Goal: Task Accomplishment & Management: Use online tool/utility

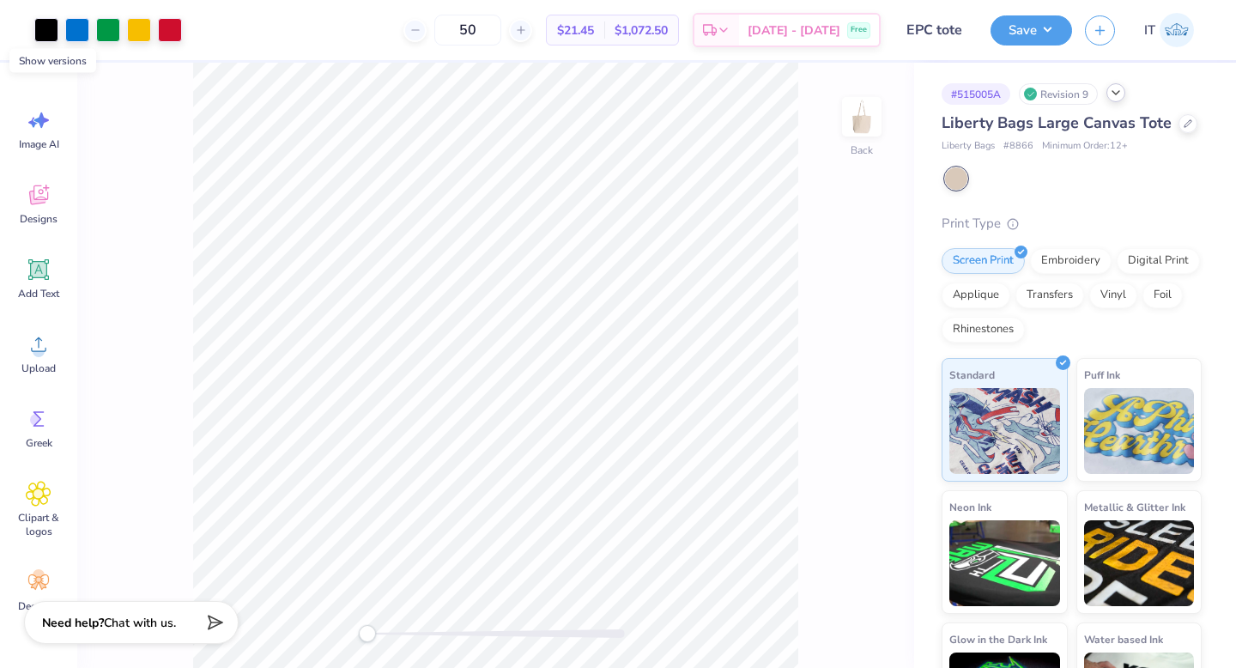
click at [1125, 94] on div at bounding box center [1116, 92] width 19 height 19
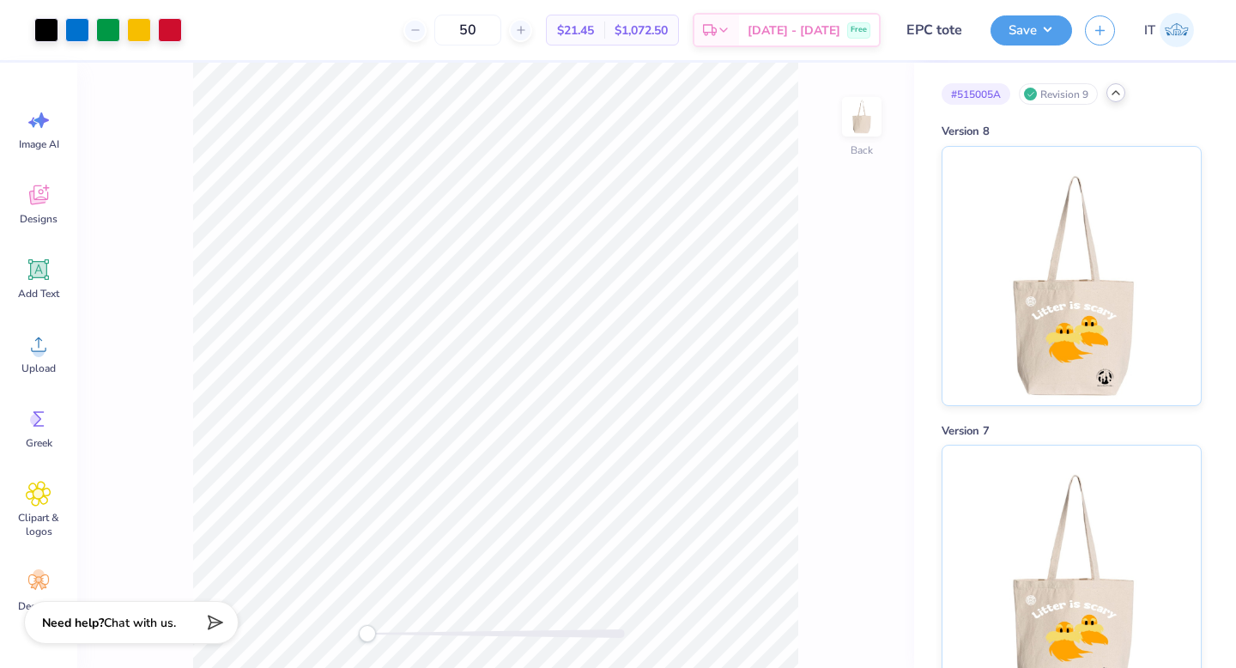
click at [1121, 94] on icon at bounding box center [1116, 93] width 14 height 14
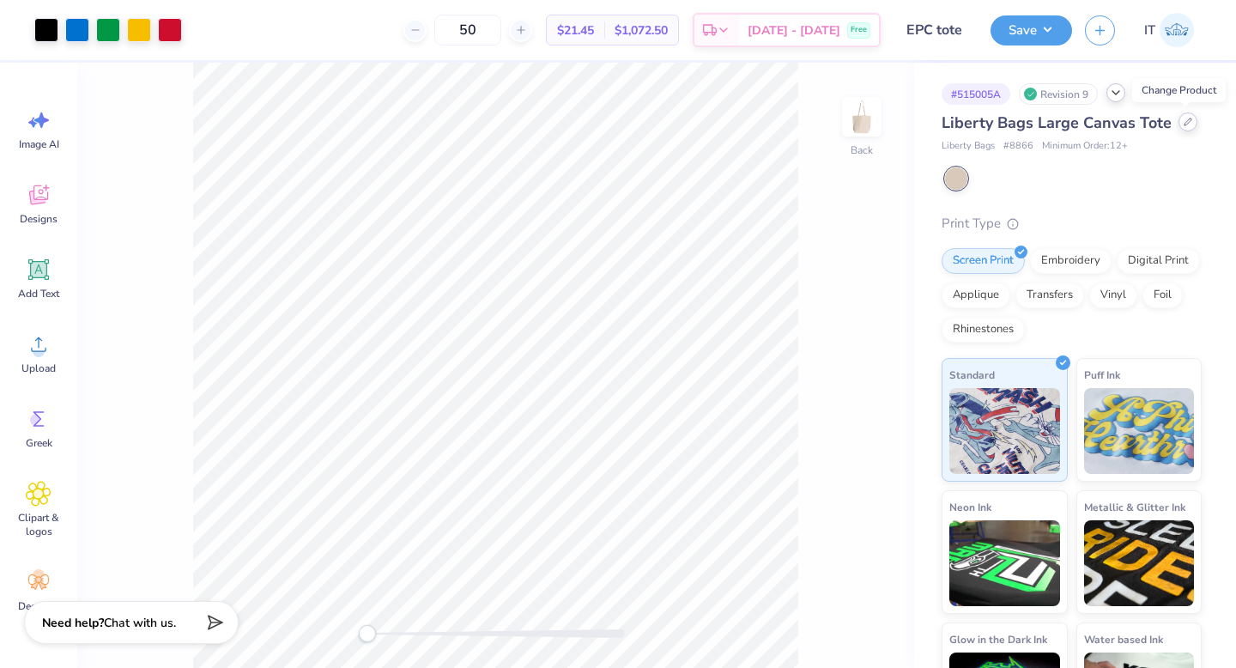
click at [1185, 119] on icon at bounding box center [1188, 122] width 9 height 9
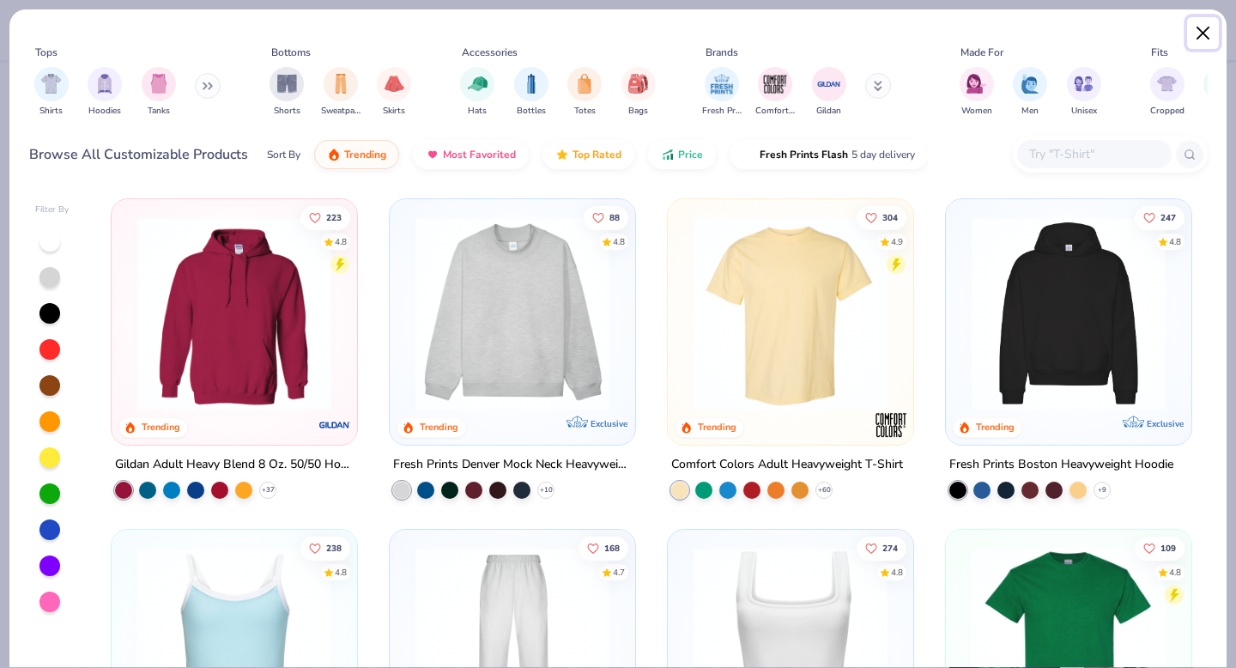
click at [1200, 32] on button "Close" at bounding box center [1203, 33] width 33 height 33
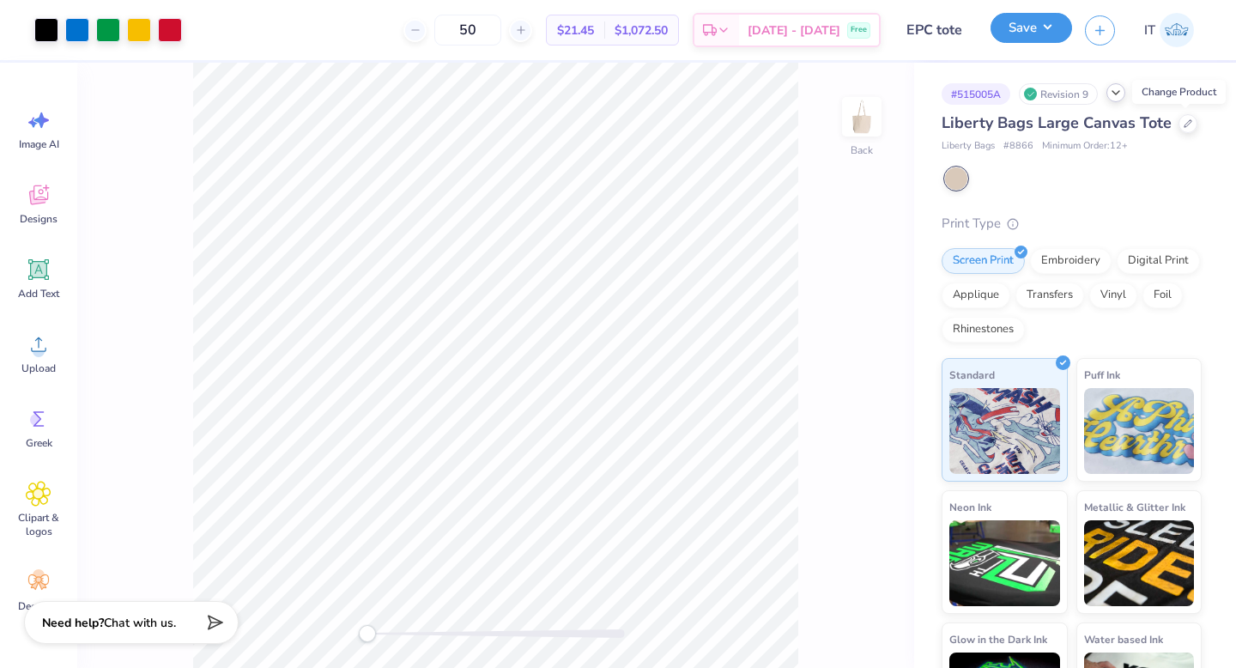
click at [1048, 28] on button "Save" at bounding box center [1032, 28] width 82 height 30
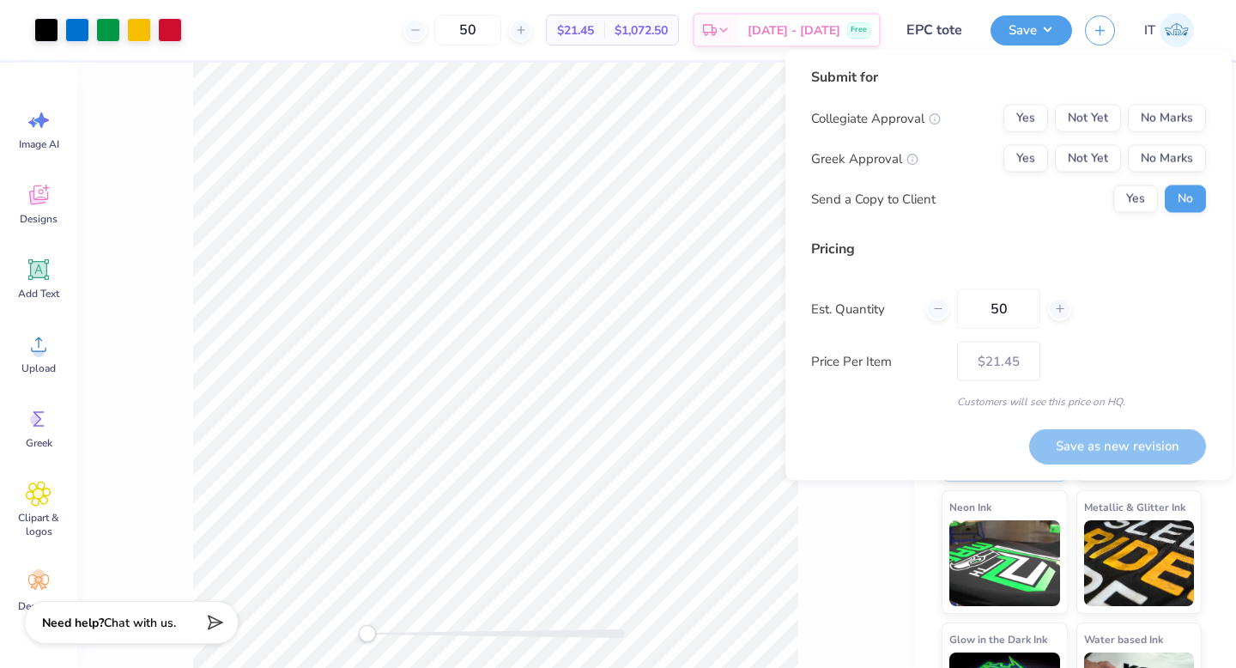
click at [926, 502] on div "# 515005A Revision 9 Liberty Bags Large Canvas Tote Liberty Bags # 8866 Minimum…" at bounding box center [1075, 404] width 322 height 683
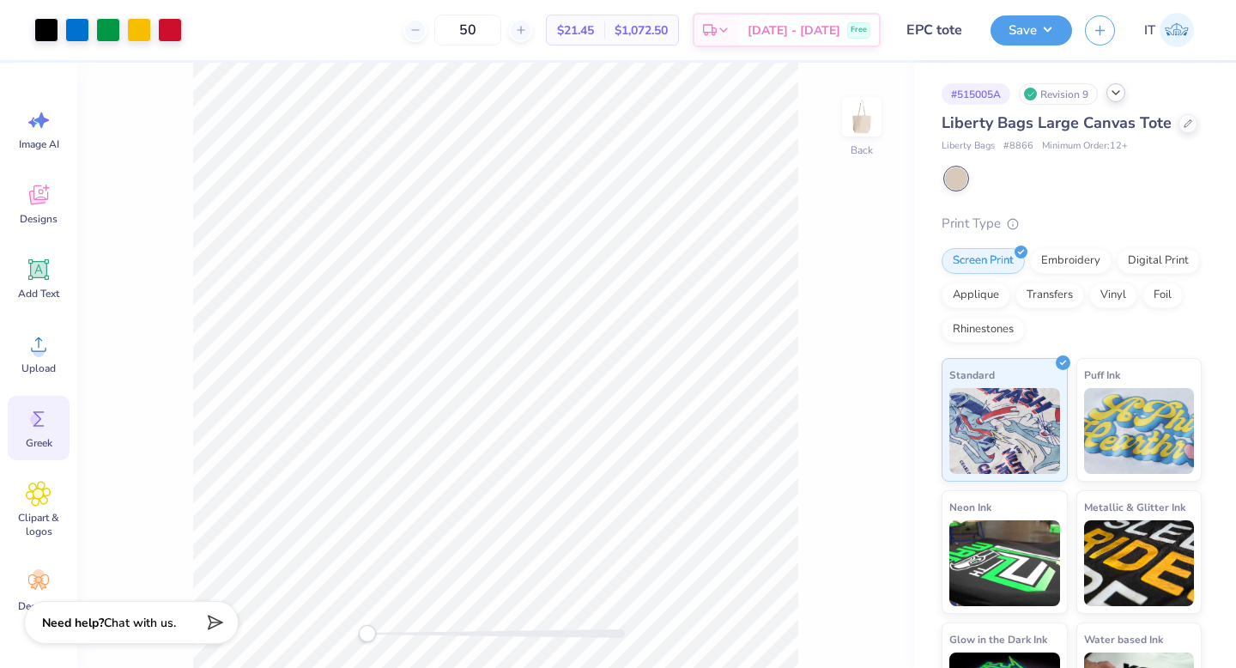
click at [46, 449] on span "Greek" at bounding box center [39, 443] width 27 height 14
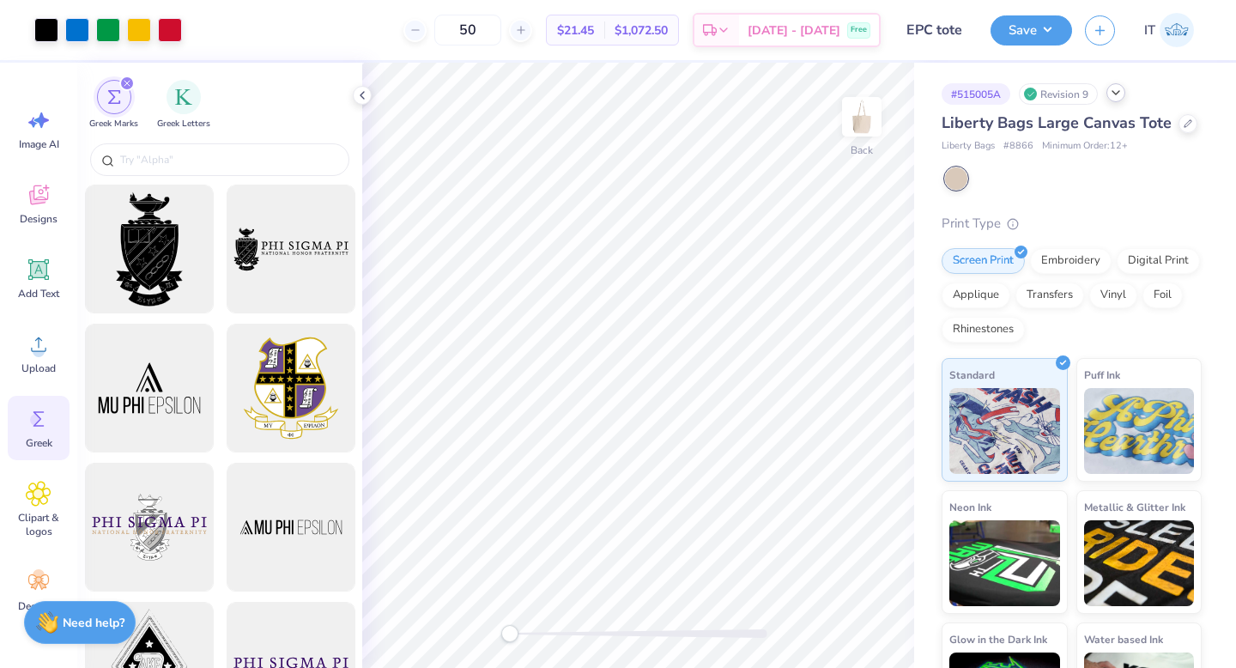
click at [131, 81] on div "filter for Greek Marks" at bounding box center [126, 83] width 15 height 15
click at [359, 95] on icon at bounding box center [362, 95] width 14 height 14
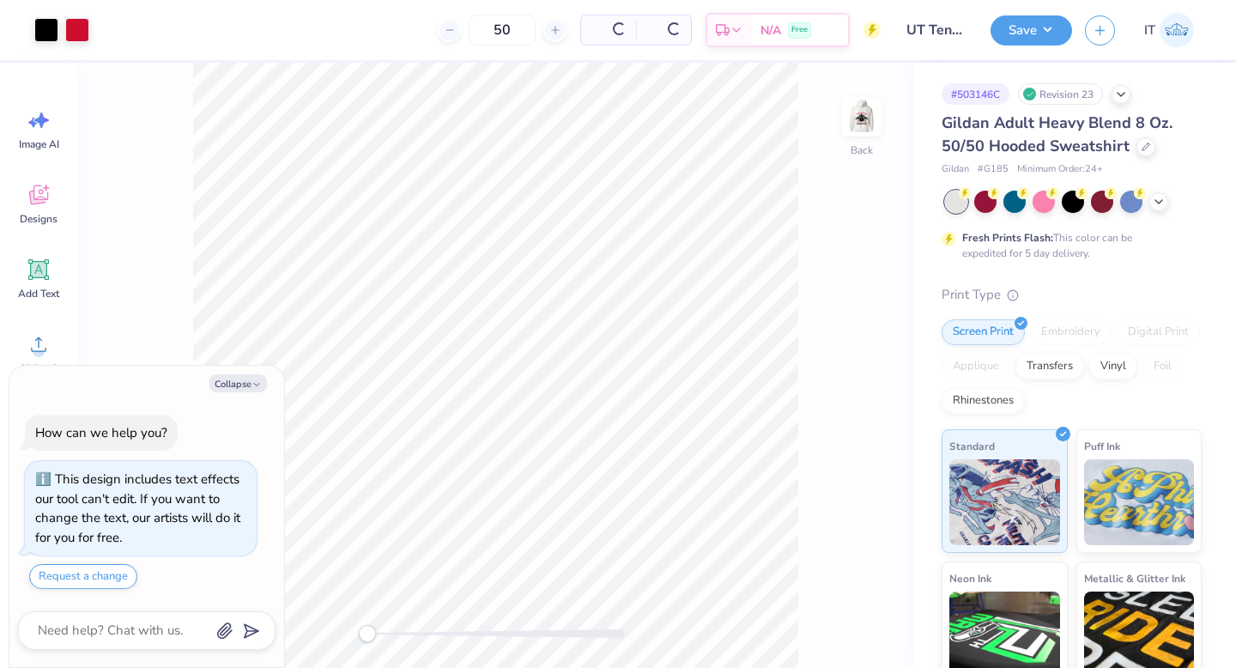
type textarea "x"
